Goal: Find specific page/section: Find specific page/section

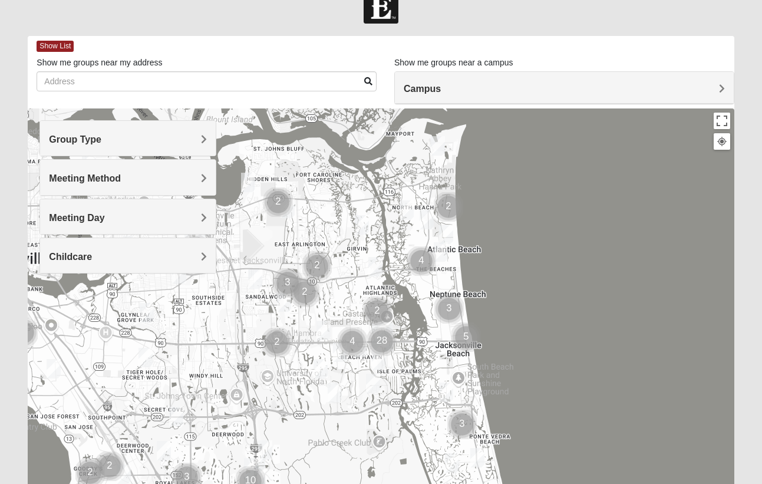
scroll to position [28, 0]
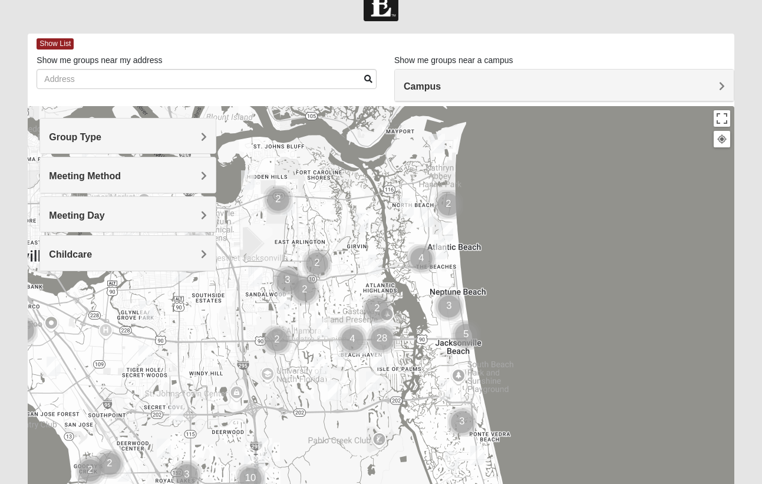
click at [121, 174] on span "Meeting Method" at bounding box center [85, 176] width 72 height 10
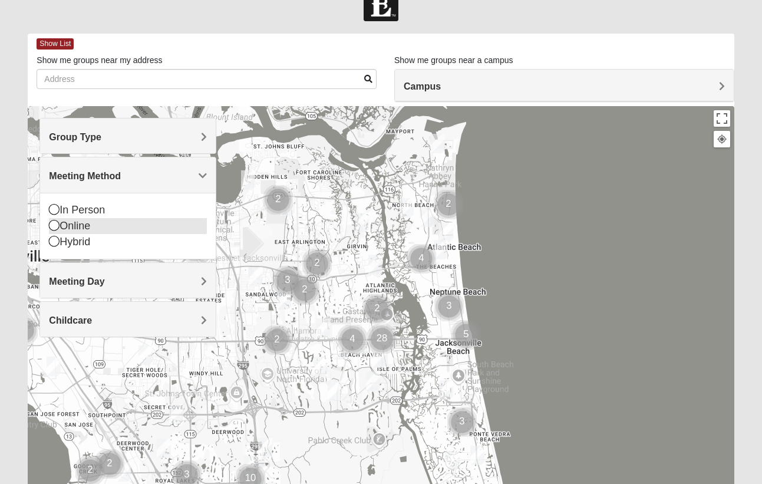
click at [52, 222] on icon at bounding box center [54, 225] width 11 height 11
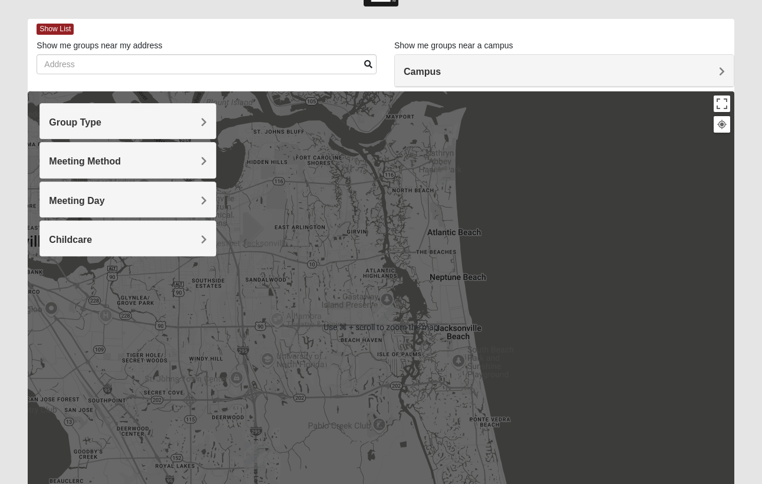
scroll to position [42, 0]
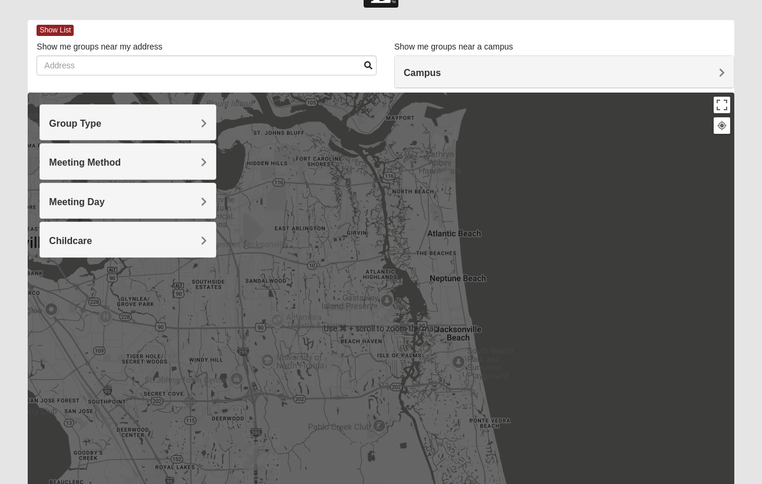
click at [101, 122] on span "Group Type" at bounding box center [75, 123] width 52 height 10
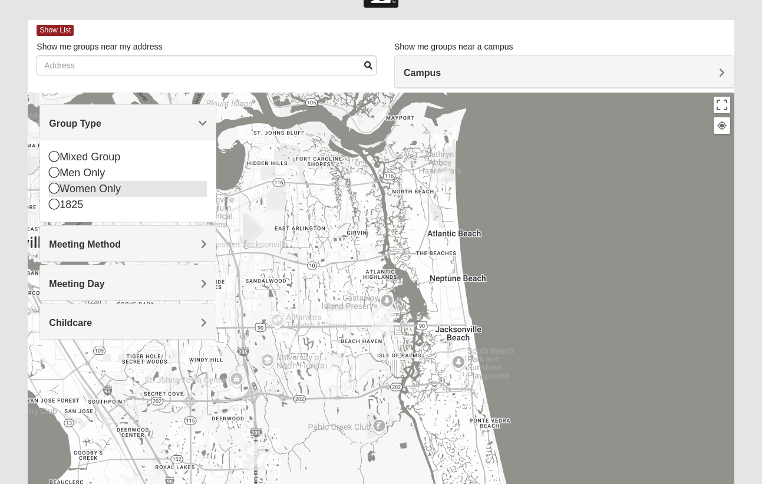
click at [55, 186] on icon at bounding box center [54, 188] width 11 height 11
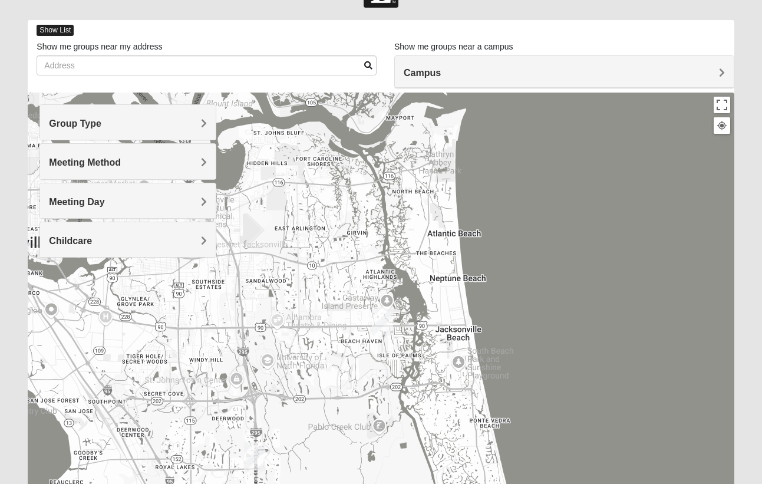
click at [58, 26] on span "Show List" at bounding box center [55, 30] width 37 height 11
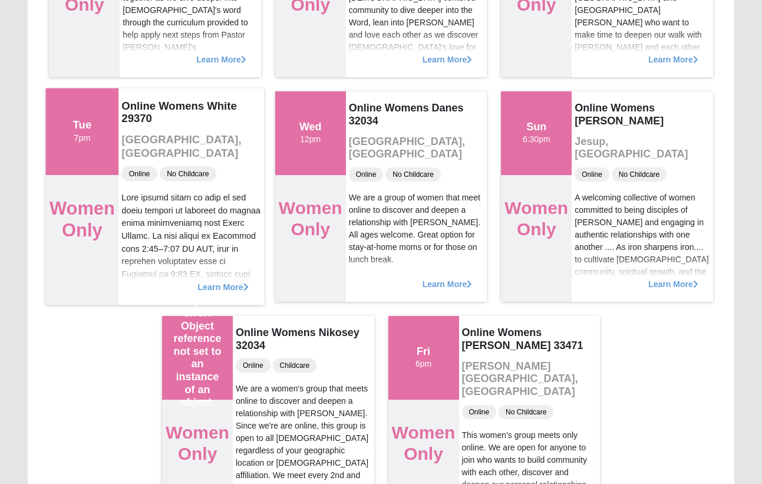
scroll to position [600, 0]
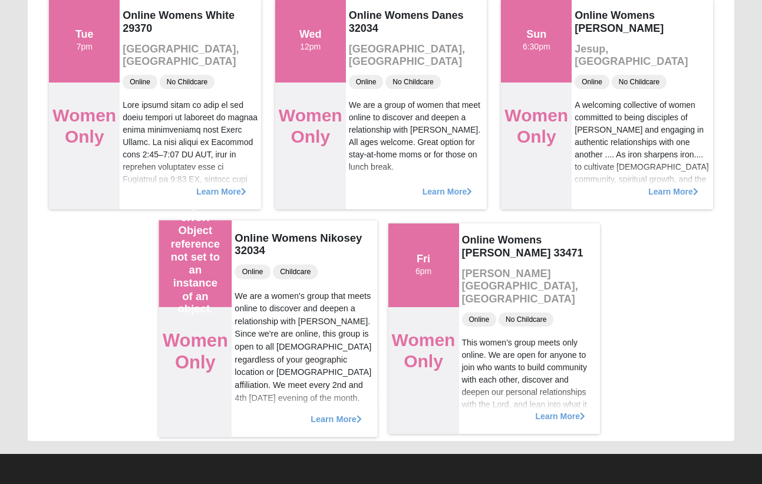
click at [340, 412] on span "Learn More" at bounding box center [335, 412] width 51 height 0
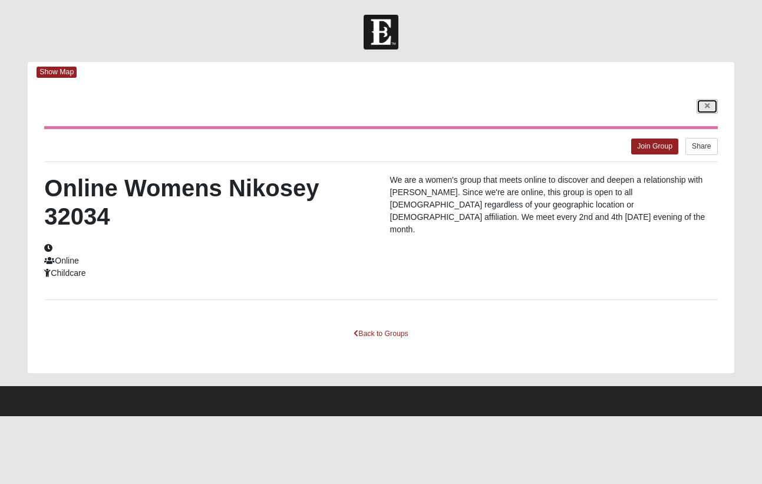
click at [706, 105] on icon at bounding box center [707, 105] width 5 height 7
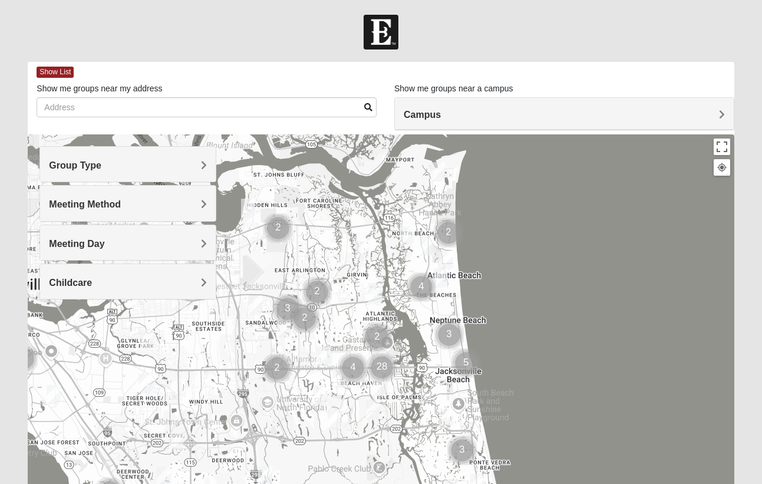
click at [207, 200] on div "Meeting Method" at bounding box center [128, 203] width 176 height 35
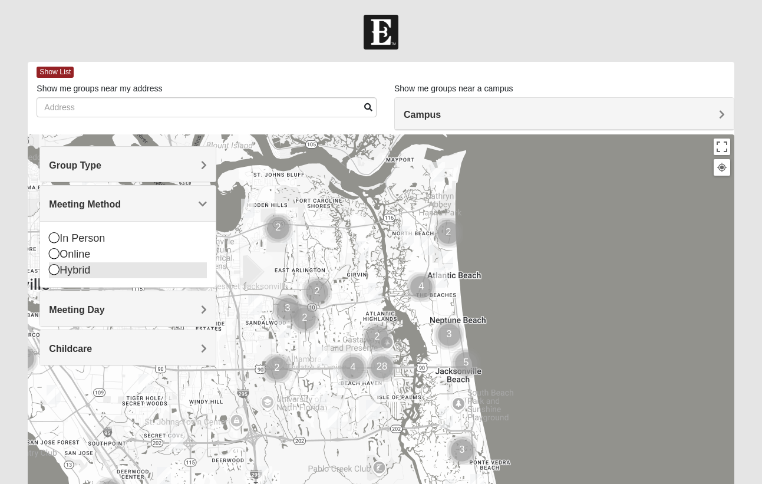
click at [54, 266] on icon at bounding box center [54, 269] width 11 height 11
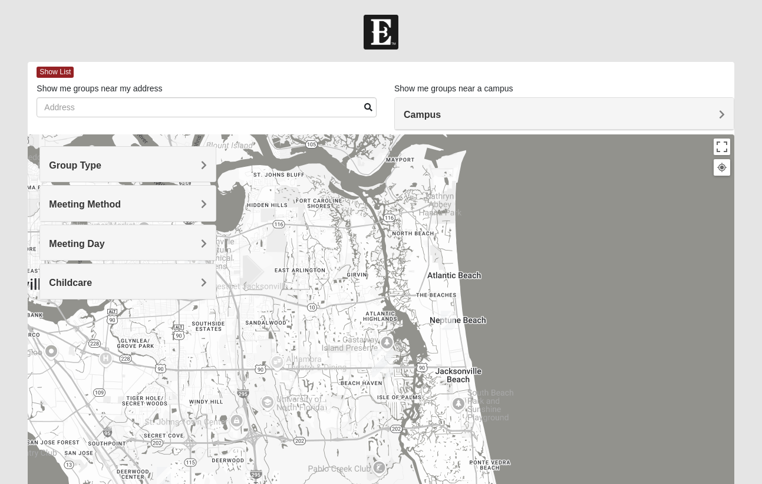
click at [101, 160] on span "Group Type" at bounding box center [75, 165] width 52 height 10
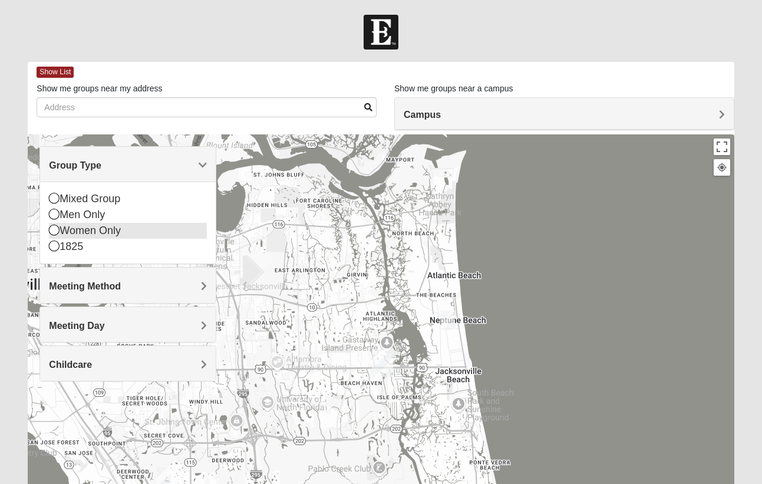
click at [54, 230] on icon at bounding box center [54, 229] width 11 height 11
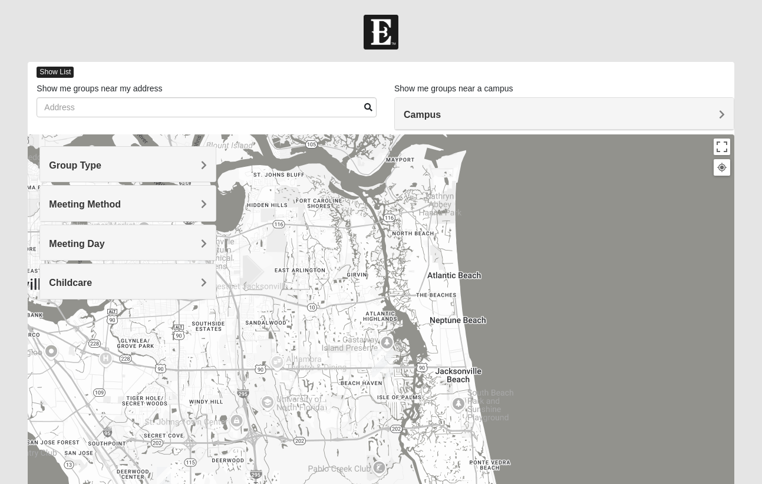
click at [55, 70] on span "Show List" at bounding box center [55, 72] width 37 height 11
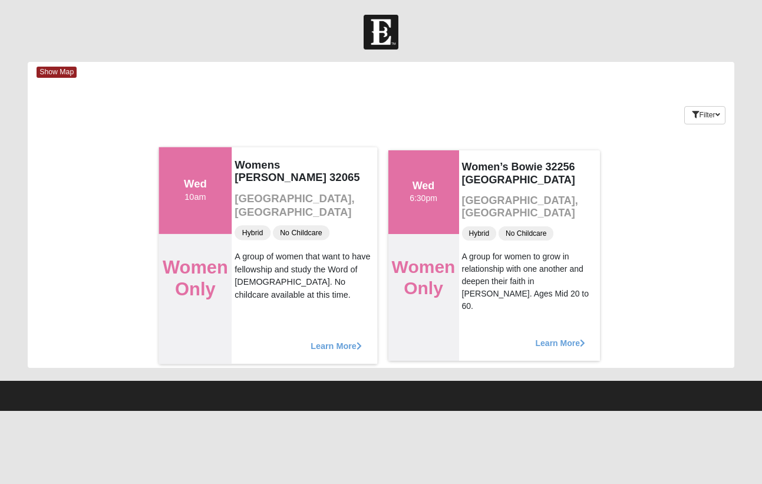
click at [331, 339] on span "Learn More" at bounding box center [335, 339] width 51 height 0
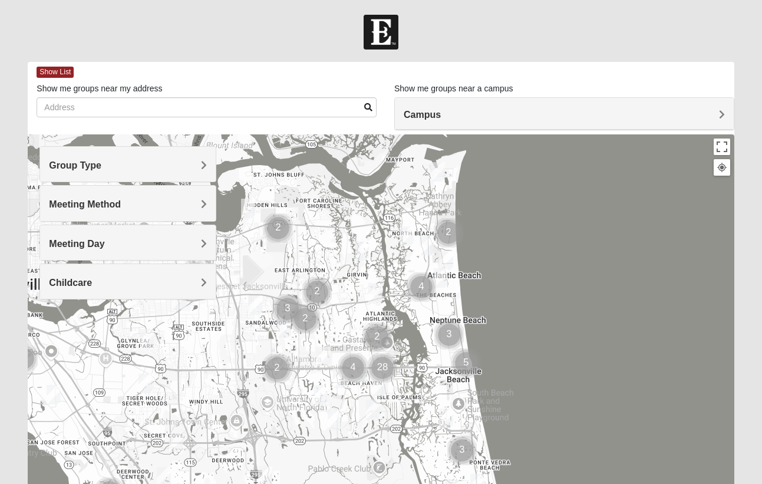
click at [101, 163] on span "Group Type" at bounding box center [75, 165] width 52 height 10
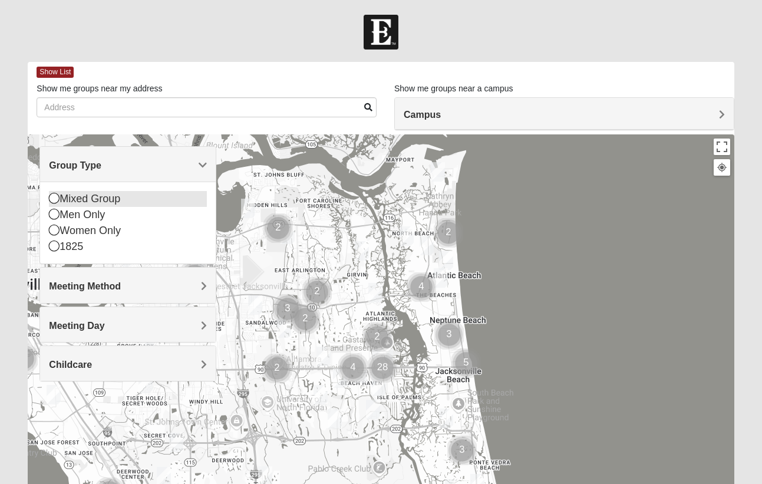
click at [54, 200] on icon at bounding box center [54, 198] width 11 height 11
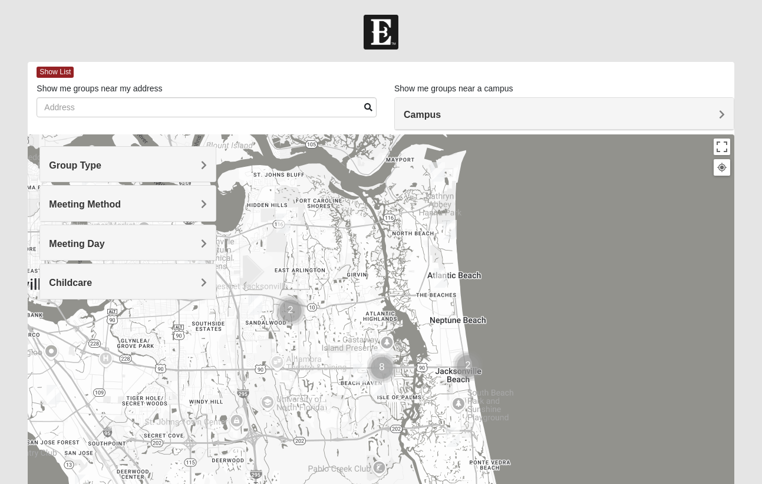
click at [121, 201] on span "Meeting Method" at bounding box center [85, 204] width 72 height 10
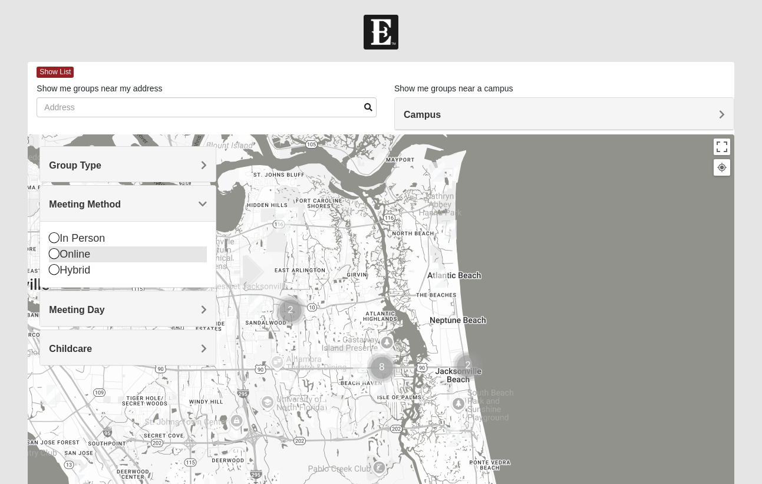
click at [52, 252] on icon at bounding box center [54, 253] width 11 height 11
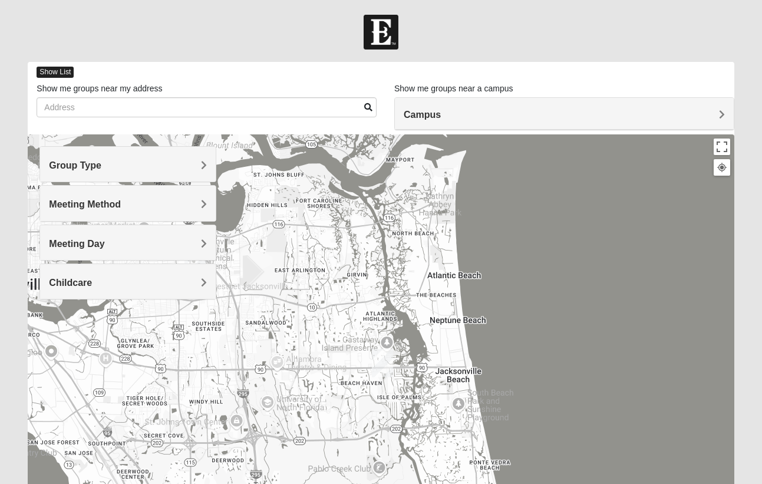
click at [57, 70] on span "Show List" at bounding box center [55, 72] width 37 height 11
